Goal: Book appointment/travel/reservation

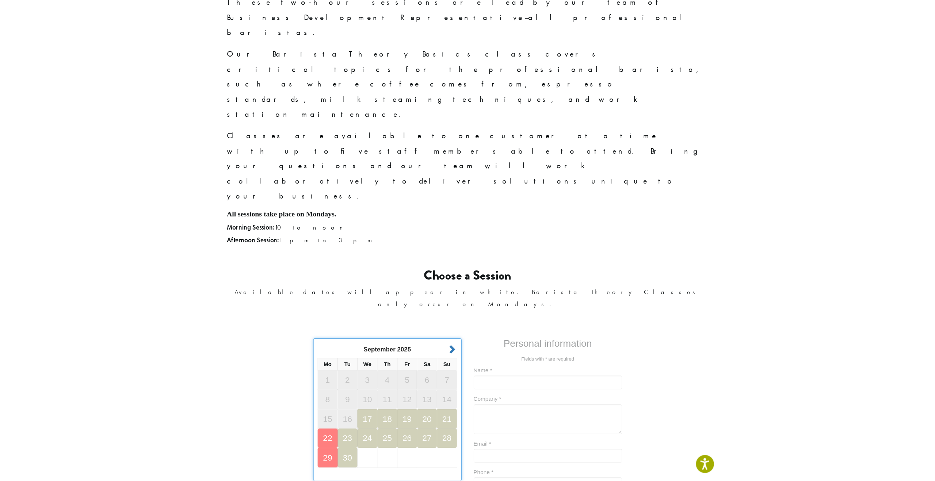
scroll to position [238, 0]
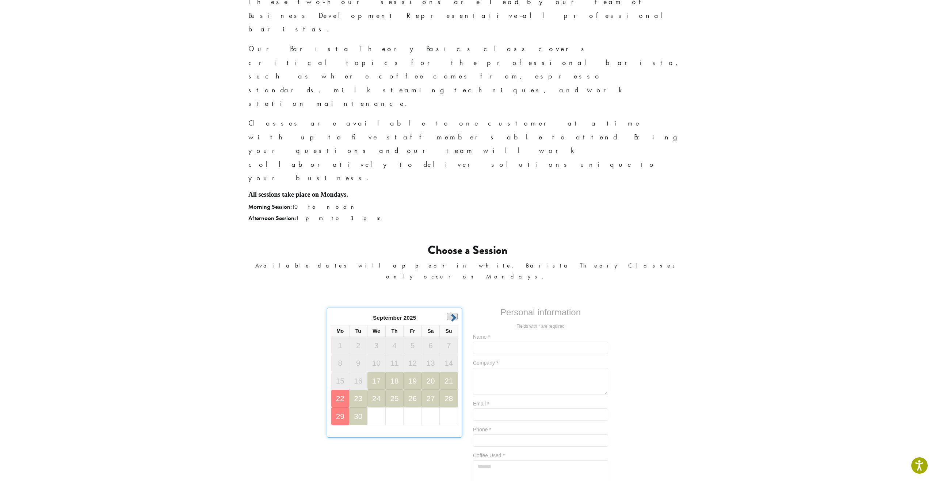
click at [454, 313] on link "Next" at bounding box center [452, 316] width 11 height 7
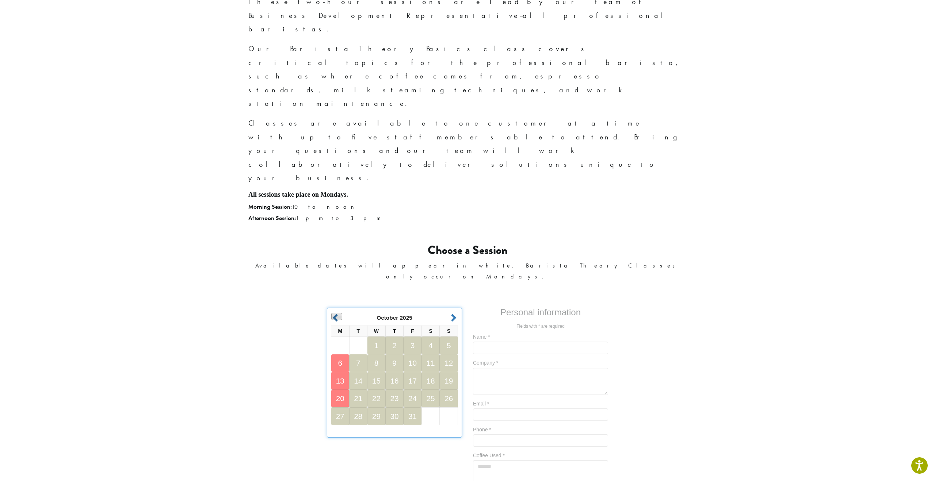
click at [340, 313] on link "Prev" at bounding box center [336, 316] width 11 height 7
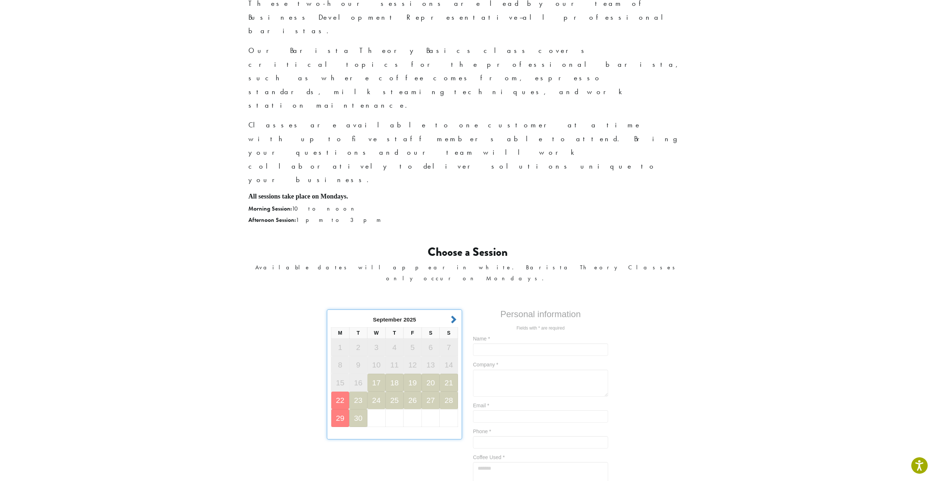
scroll to position [236, 0]
click at [453, 316] on link "Next" at bounding box center [452, 319] width 11 height 7
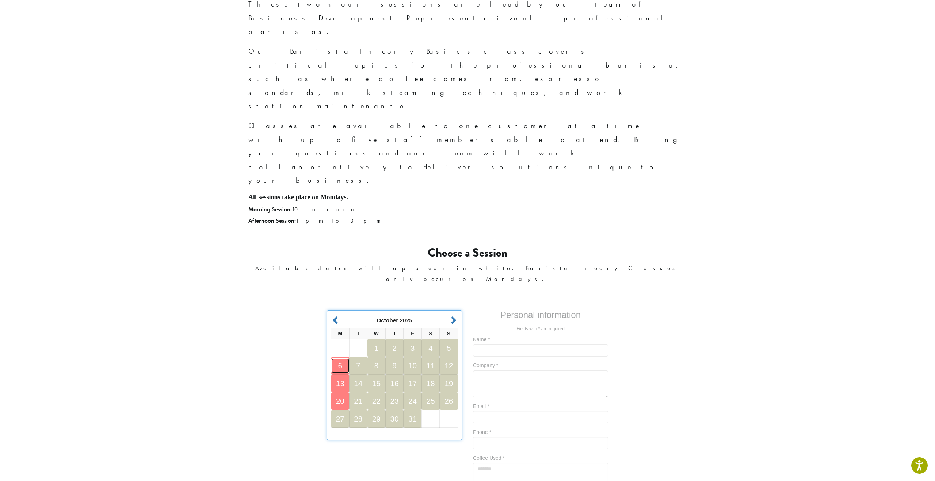
click at [343, 359] on link "6" at bounding box center [340, 366] width 18 height 15
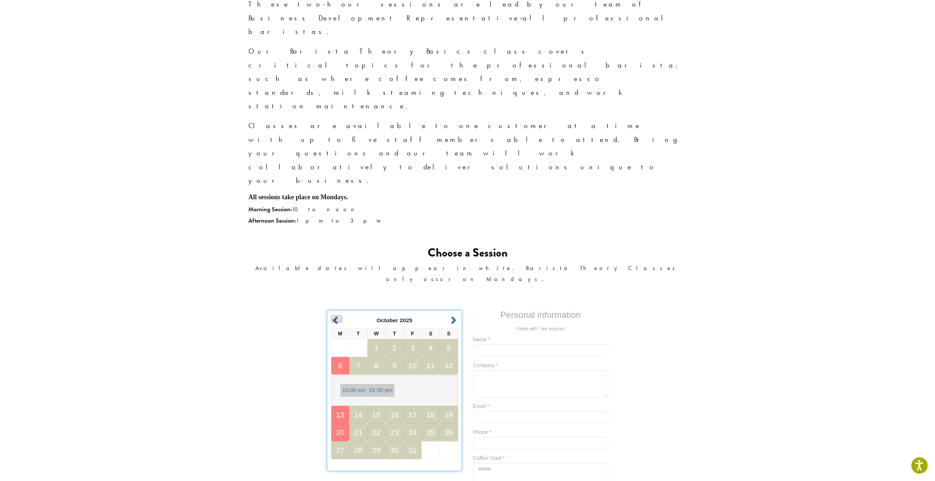
click at [335, 316] on link "Prev" at bounding box center [336, 319] width 11 height 7
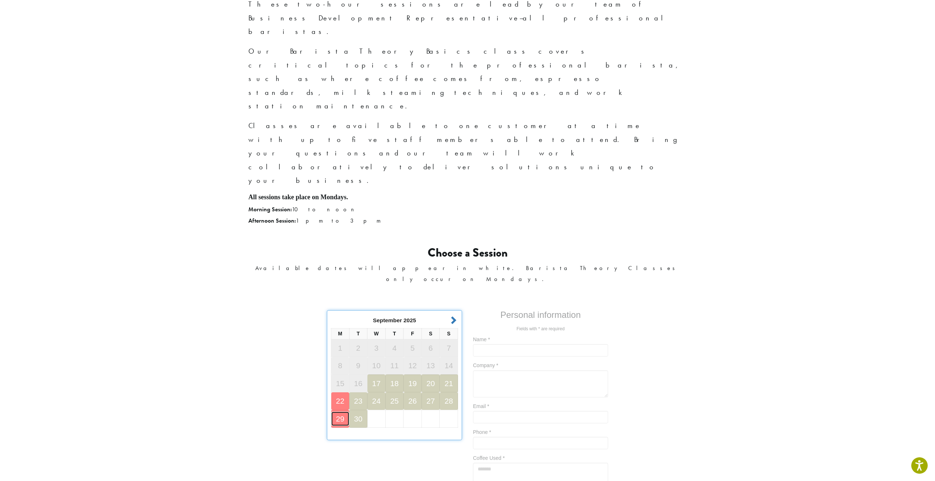
click at [342, 412] on link "29" at bounding box center [340, 419] width 18 height 15
drag, startPoint x: 453, startPoint y: 197, endPoint x: 450, endPoint y: 210, distance: 13.1
click at [453, 316] on link "Next" at bounding box center [452, 319] width 11 height 7
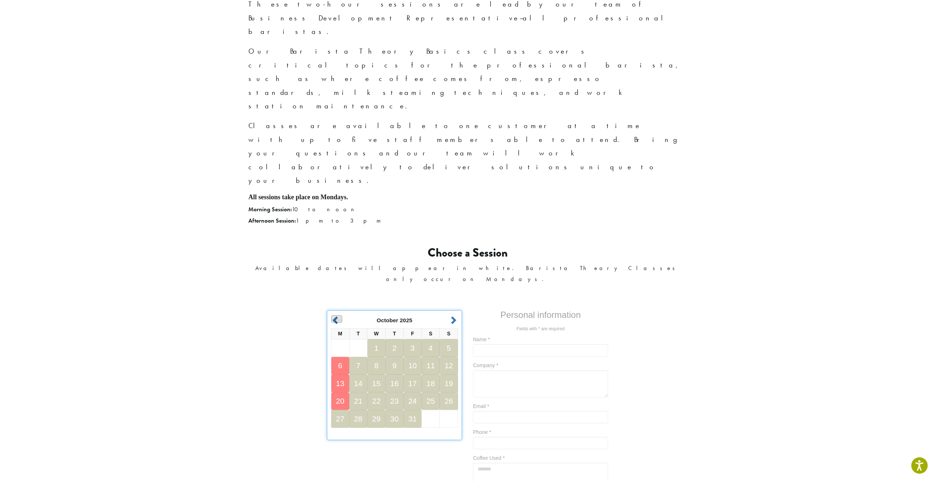
click at [336, 316] on link "Prev" at bounding box center [336, 319] width 11 height 7
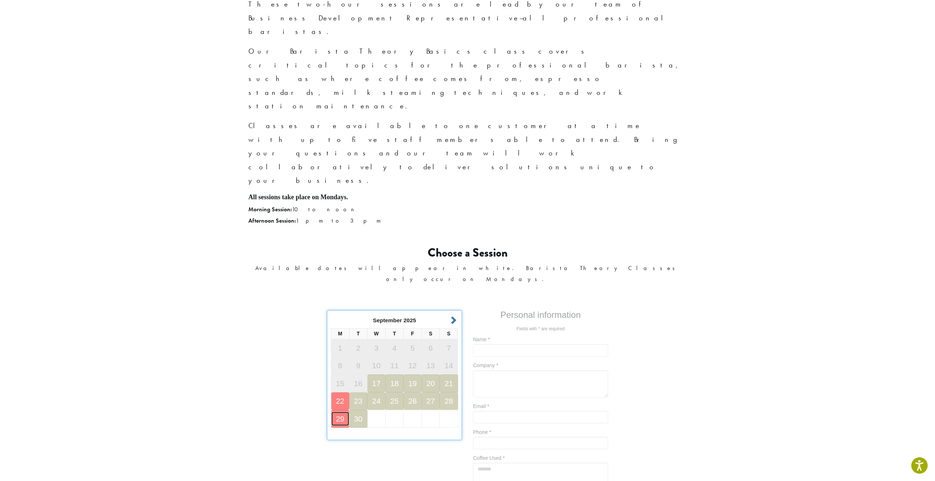
click at [341, 412] on link "29" at bounding box center [340, 419] width 18 height 15
click at [450, 316] on link "Next" at bounding box center [452, 319] width 11 height 7
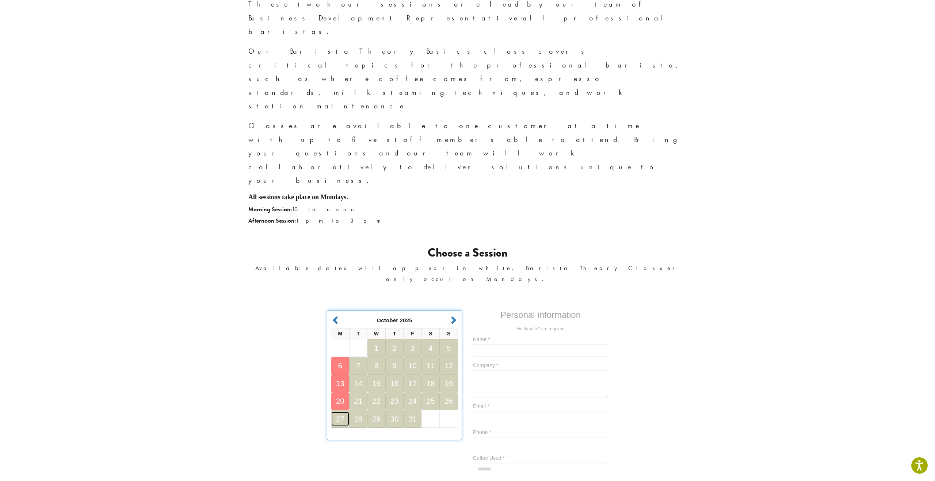
click at [340, 412] on link "27" at bounding box center [340, 419] width 18 height 15
click at [451, 316] on link "Next" at bounding box center [452, 319] width 11 height 7
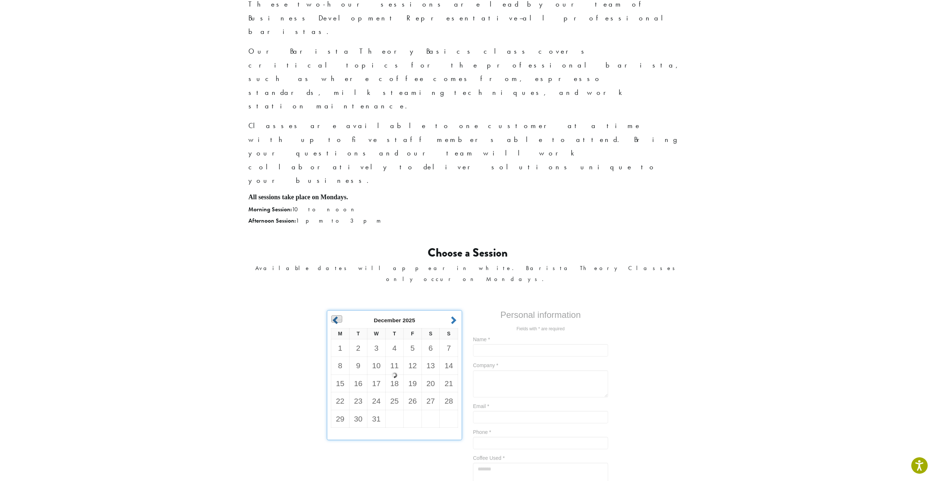
click at [342, 316] on link "Prev" at bounding box center [336, 319] width 11 height 7
